Goal: Find specific page/section: Find specific page/section

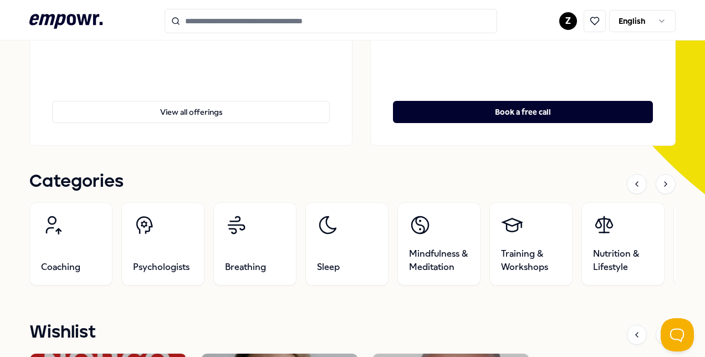
scroll to position [257, 0]
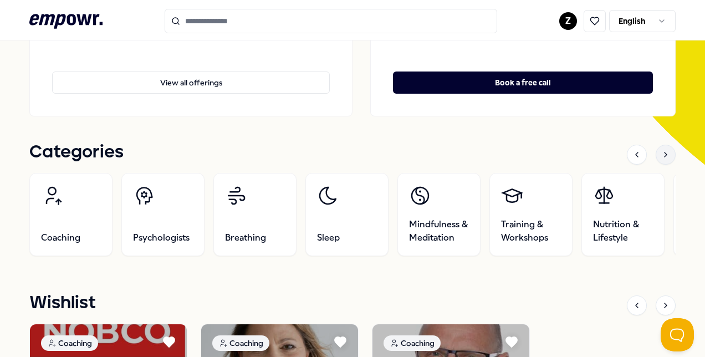
click at [660, 160] on div at bounding box center [666, 155] width 20 height 20
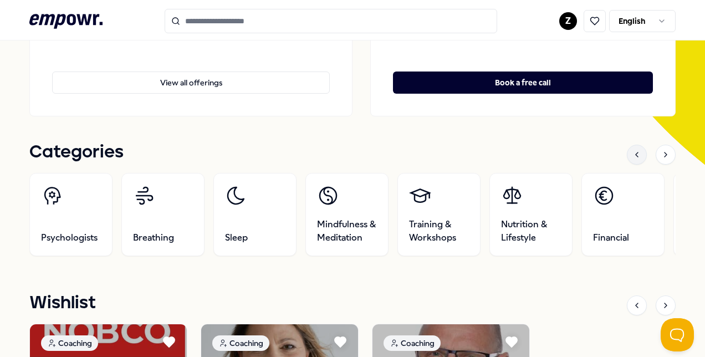
click at [633, 151] on icon at bounding box center [637, 154] width 9 height 9
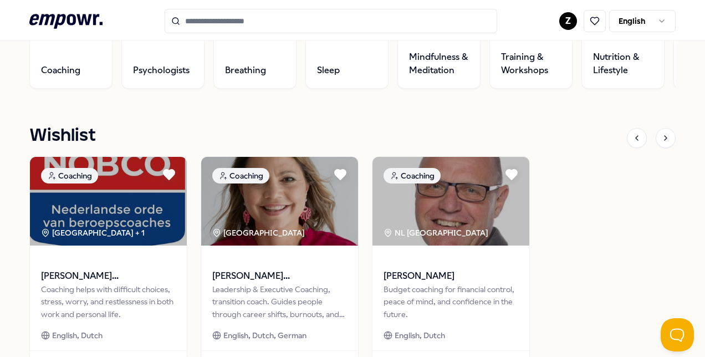
scroll to position [427, 0]
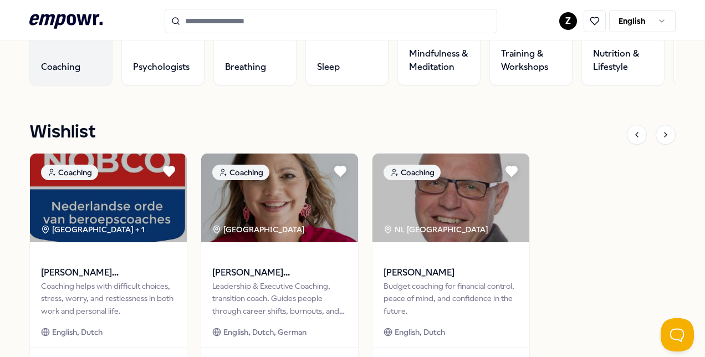
click at [79, 64] on span "Coaching" at bounding box center [60, 66] width 39 height 13
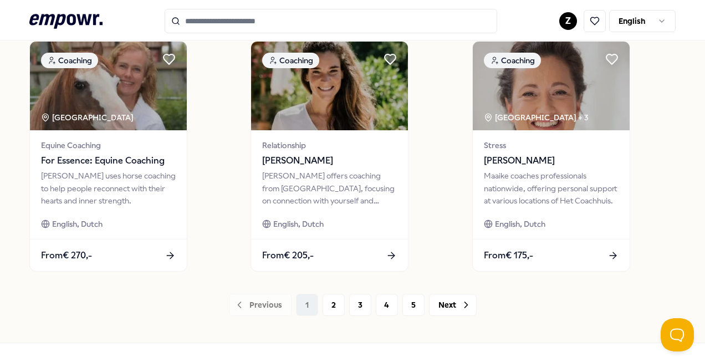
scroll to position [882, 0]
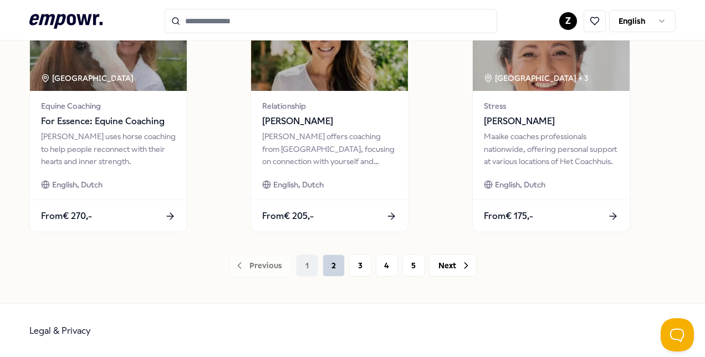
click at [335, 267] on button "2" at bounding box center [334, 265] width 22 height 22
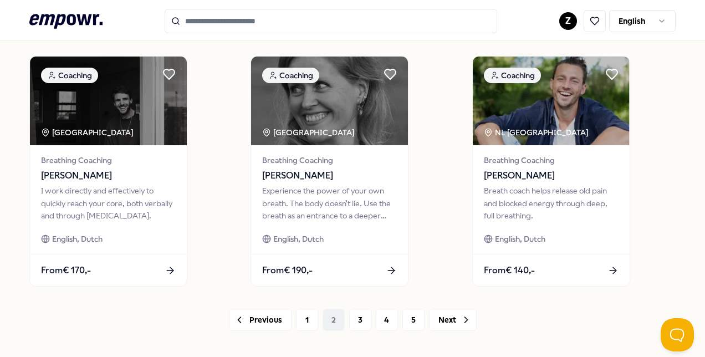
scroll to position [882, 0]
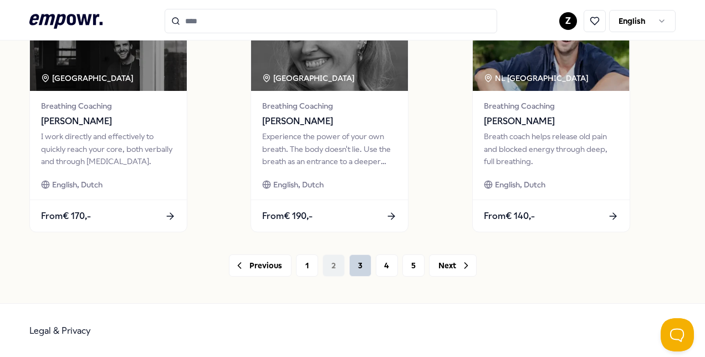
click at [357, 259] on button "3" at bounding box center [360, 265] width 22 height 22
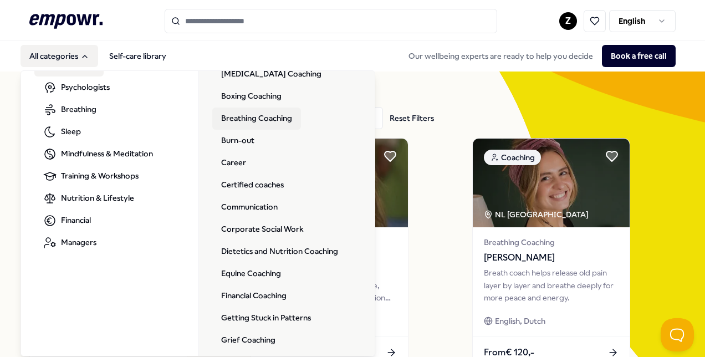
scroll to position [59, 0]
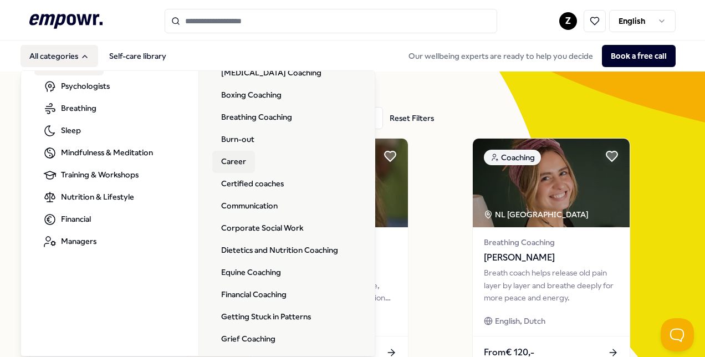
click at [236, 162] on link "Career" at bounding box center [233, 162] width 43 height 22
